Goal: Find contact information: Find contact information

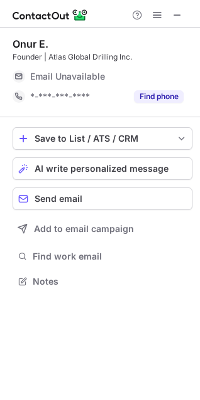
scroll to position [293, 200]
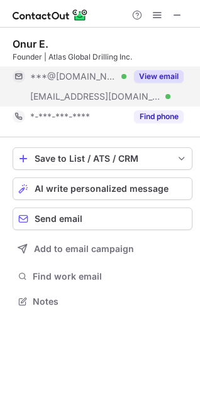
click at [152, 75] on button "View email" at bounding box center [159, 76] width 50 height 13
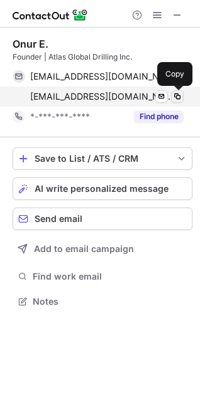
click at [174, 96] on span at bounding box center [177, 97] width 10 height 10
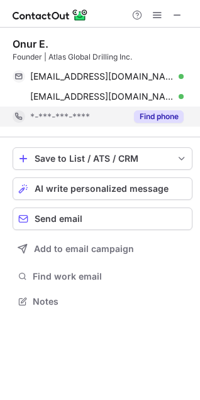
click at [165, 114] on button "Find phone" at bounding box center [159, 116] width 50 height 13
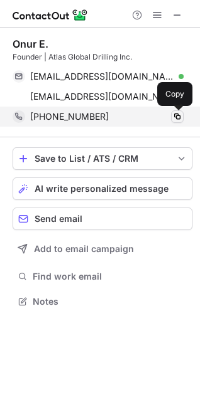
click at [175, 116] on span at bounding box center [177, 117] width 10 height 10
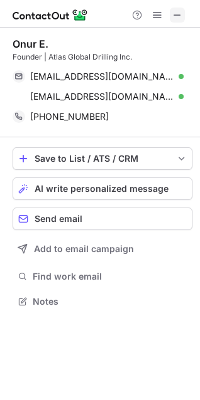
click at [178, 15] on span at bounding box center [177, 15] width 10 height 10
